Goal: Task Accomplishment & Management: Complete application form

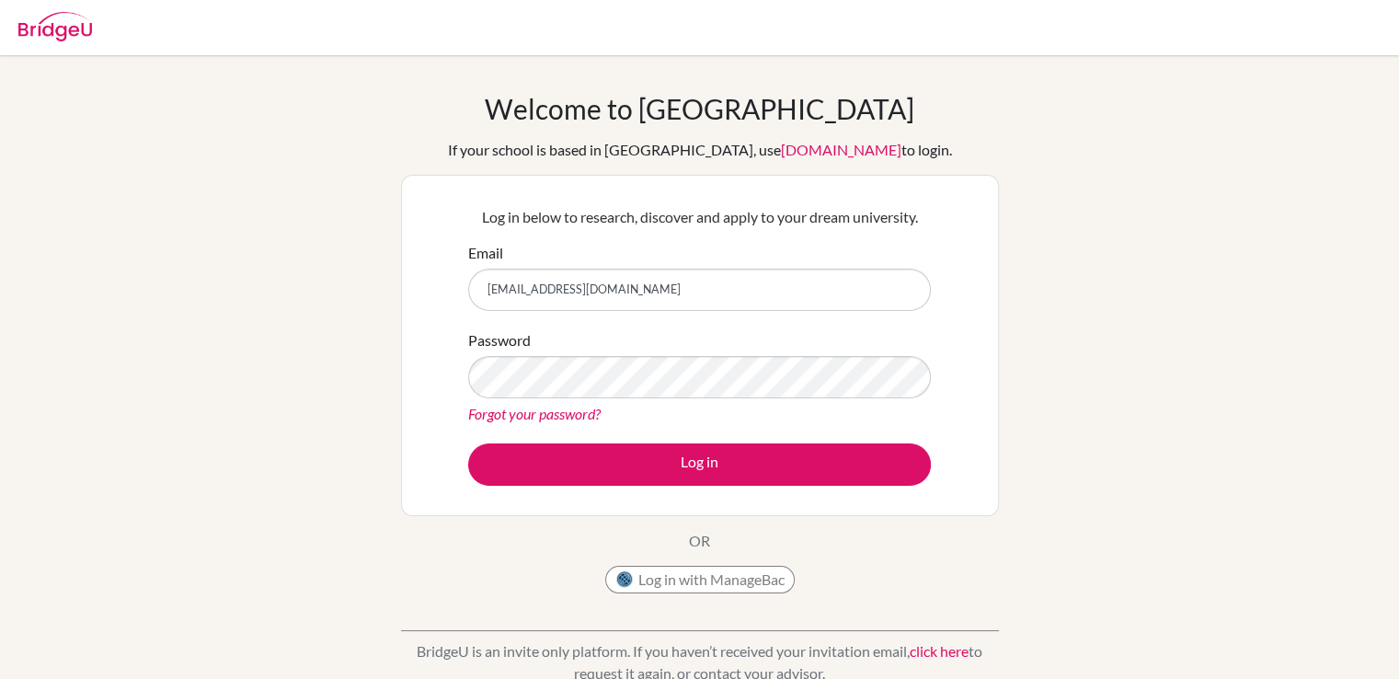
type input "26b_erkhsaran.a@mongolaspiration.edu.mn"
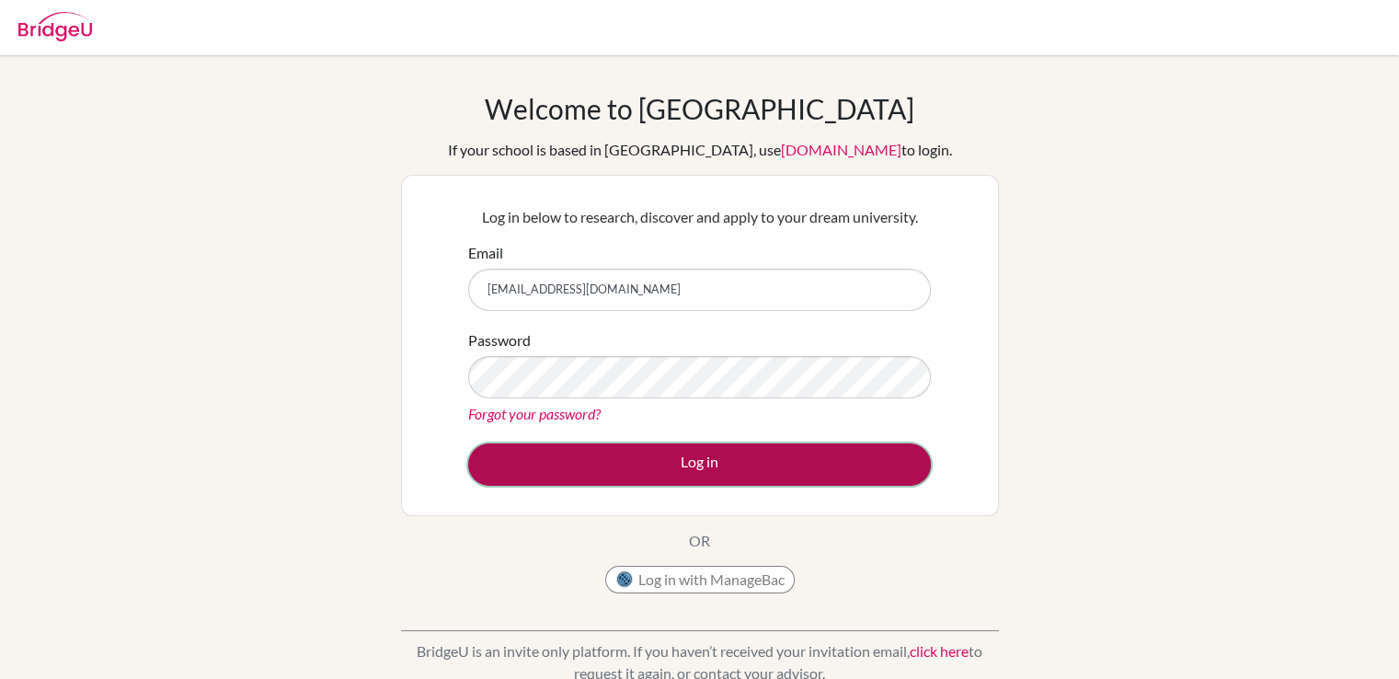
click at [504, 464] on button "Log in" at bounding box center [699, 464] width 463 height 42
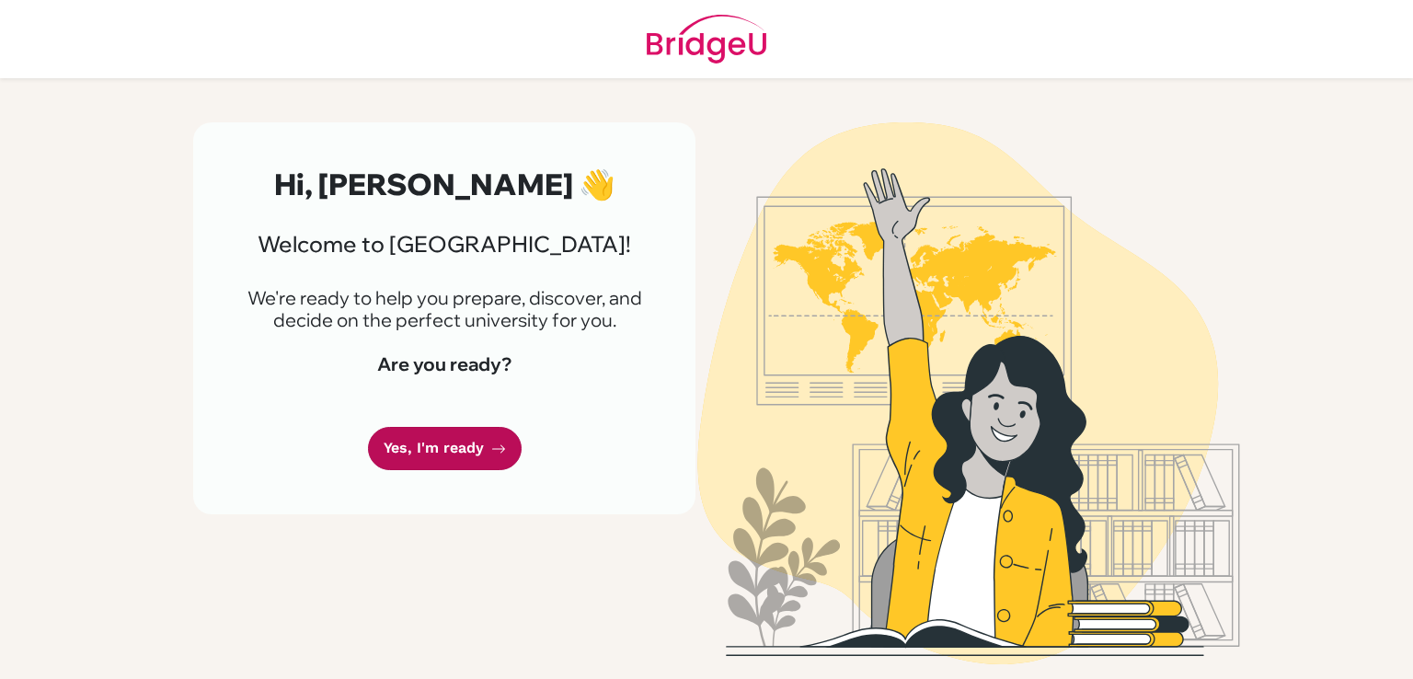
click at [467, 438] on link "Yes, I'm ready" at bounding box center [445, 448] width 154 height 43
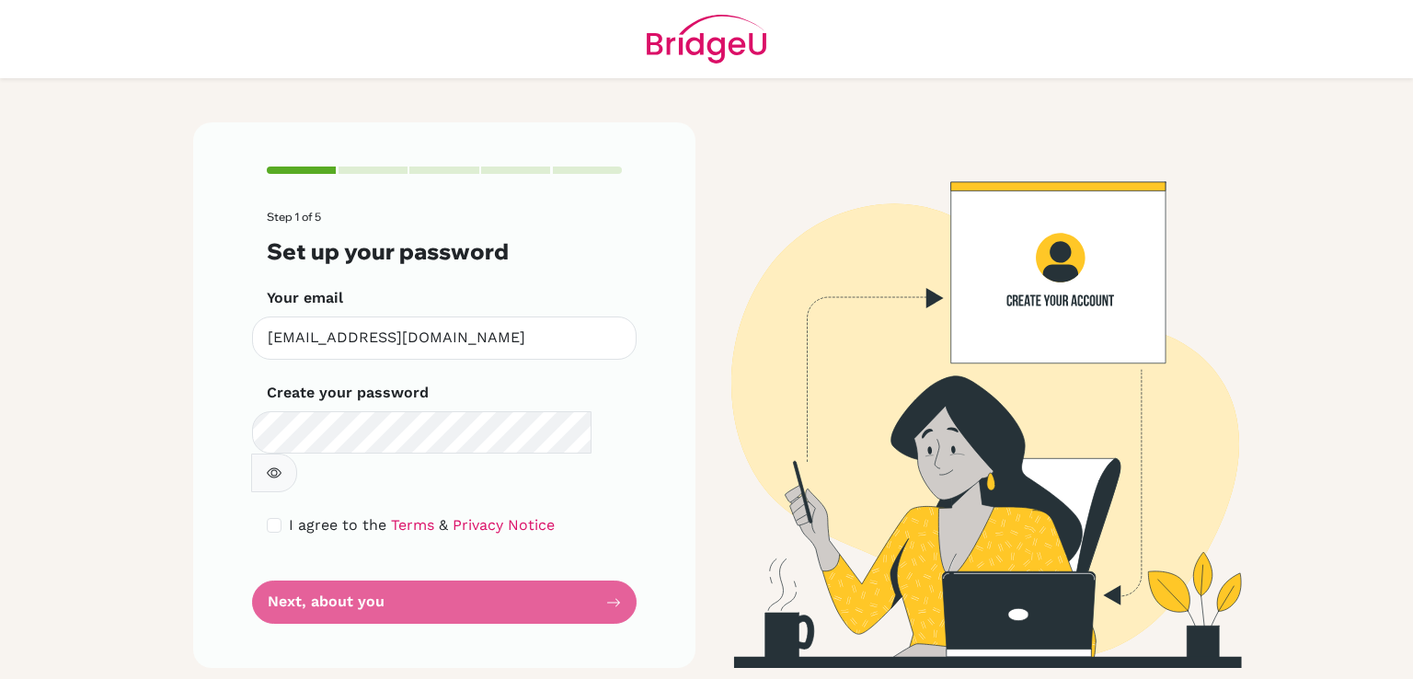
click at [281, 465] on icon "button" at bounding box center [274, 472] width 15 height 15
click at [281, 518] on input "checkbox" at bounding box center [274, 525] width 15 height 15
checkbox input "true"
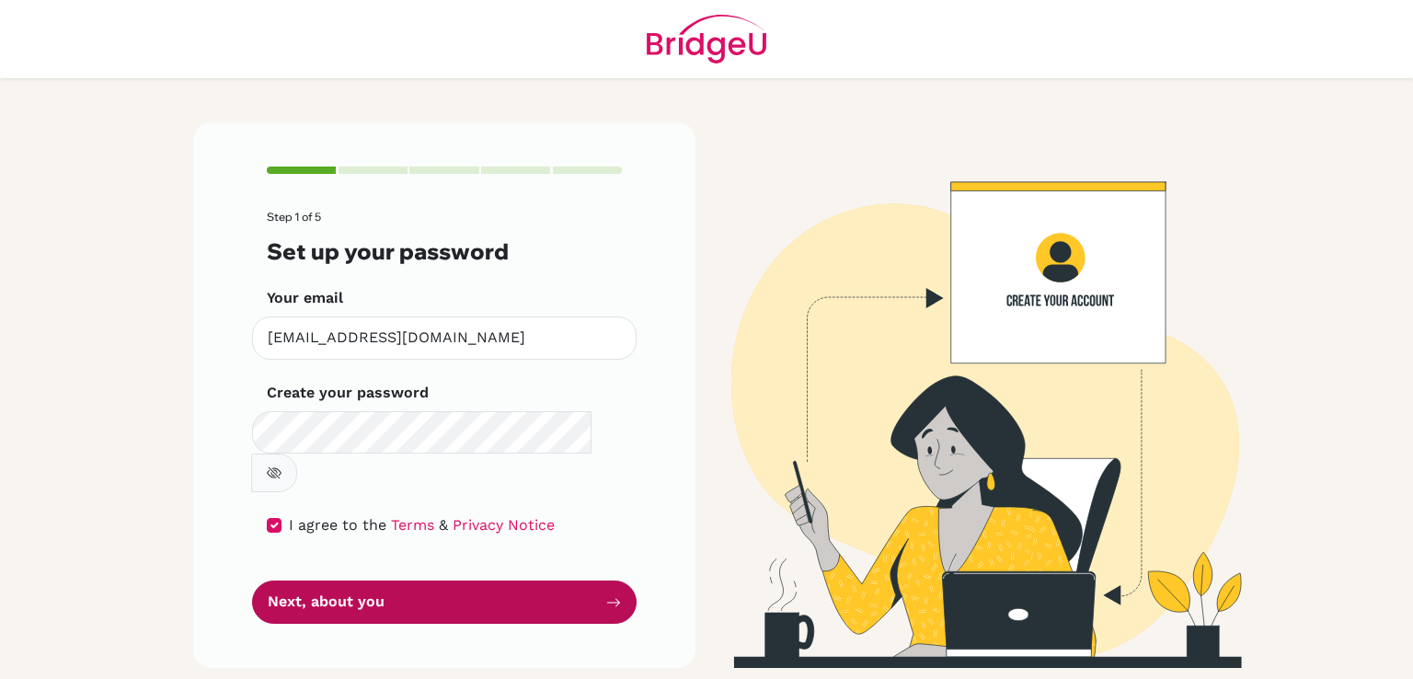
click at [372, 580] on button "Next, about you" at bounding box center [444, 601] width 384 height 43
